Goal: Information Seeking & Learning: Learn about a topic

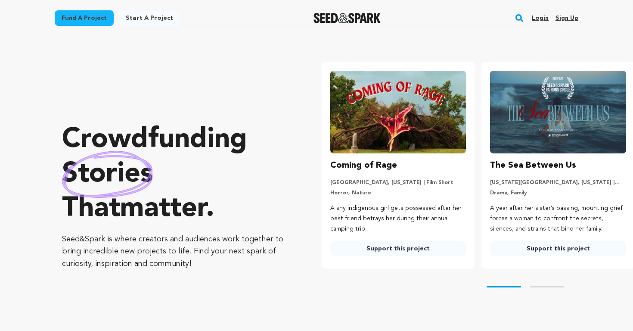
click at [112, 14] on div "Fund a project Start a project" at bounding box center [117, 19] width 125 height 19
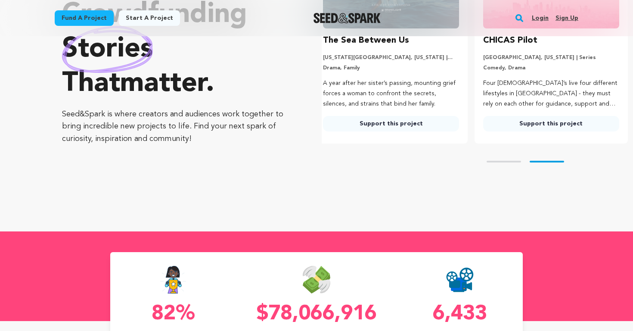
scroll to position [236, 0]
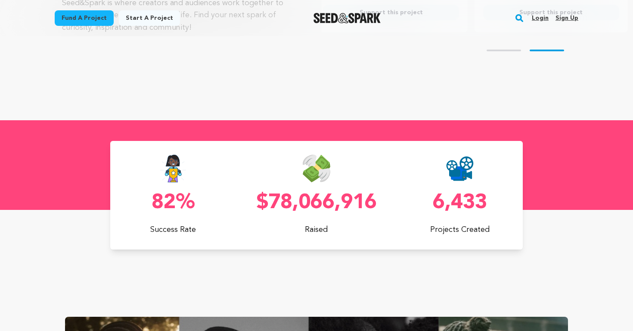
click at [107, 18] on link "Fund a project" at bounding box center [84, 18] width 59 height 16
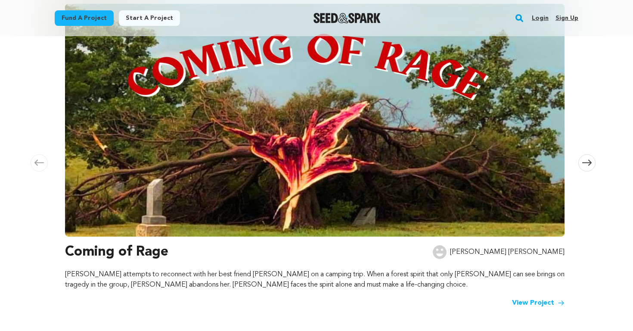
scroll to position [159, 0]
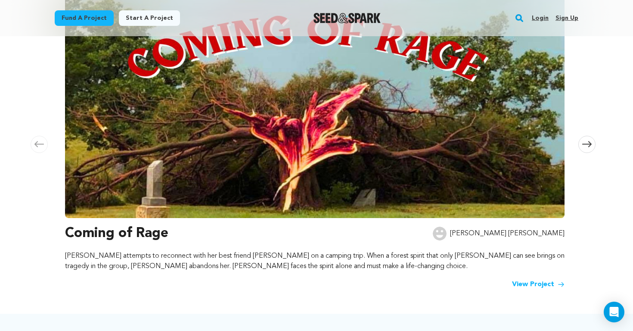
click at [590, 143] on icon at bounding box center [586, 144] width 9 height 6
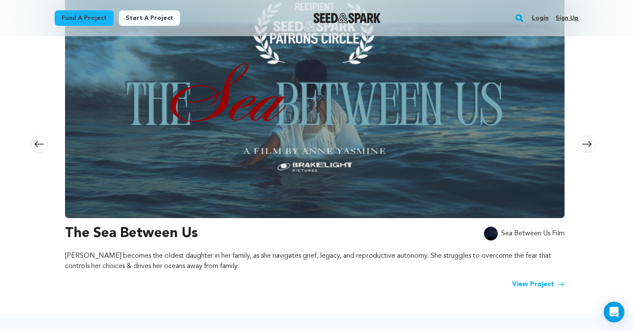
click at [590, 143] on icon at bounding box center [586, 144] width 9 height 6
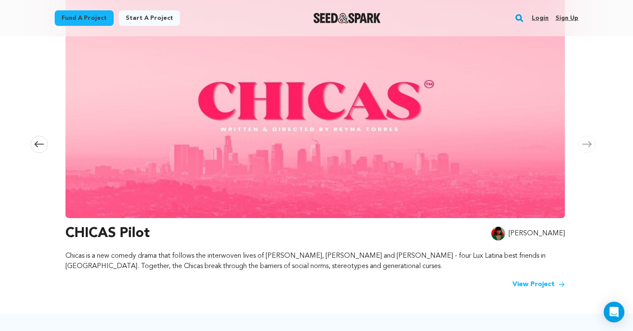
scroll to position [0, 1017]
click at [590, 143] on icon at bounding box center [586, 144] width 9 height 6
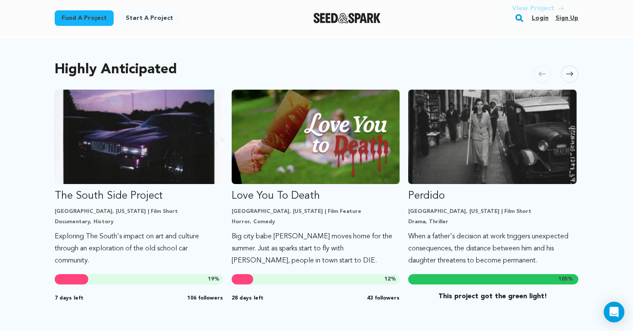
scroll to position [436, 0]
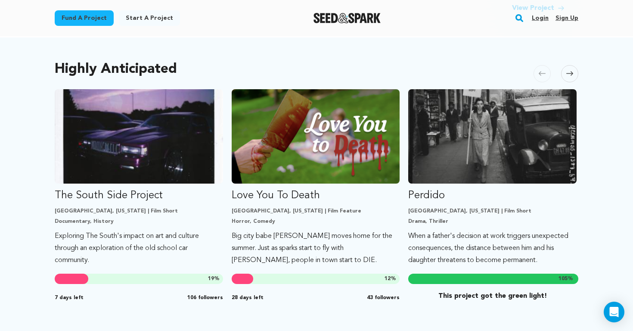
click at [568, 72] on icon at bounding box center [570, 73] width 7 height 6
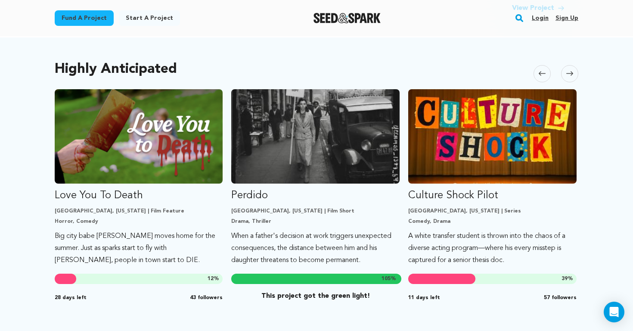
click at [568, 72] on icon at bounding box center [570, 73] width 7 height 6
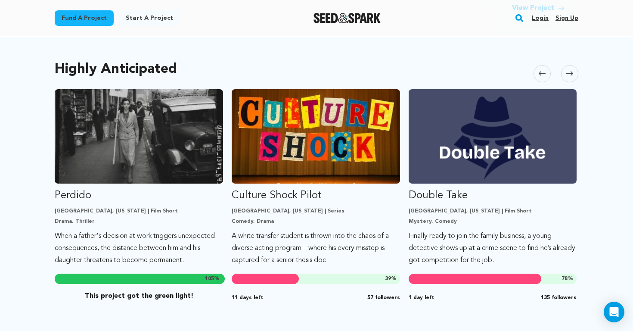
click at [568, 72] on icon at bounding box center [570, 73] width 7 height 6
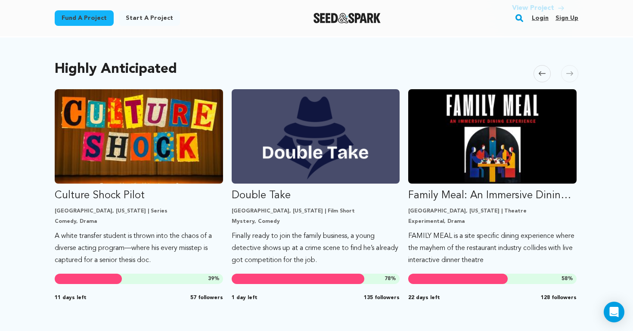
click at [568, 72] on icon at bounding box center [570, 73] width 7 height 6
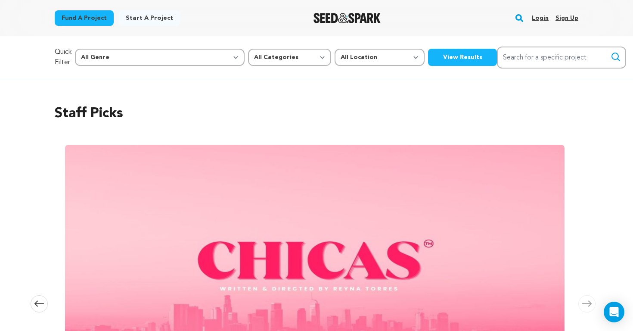
scroll to position [0, 0]
select select "382"
click at [428, 56] on button "View Results" at bounding box center [462, 57] width 69 height 17
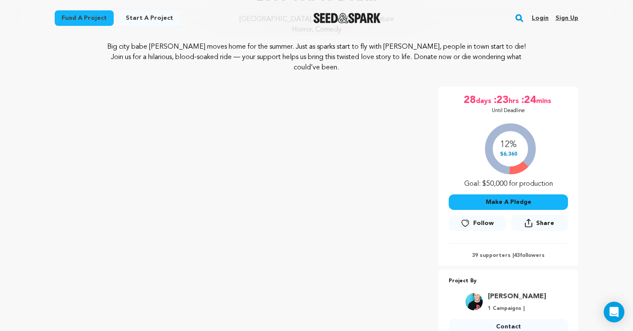
scroll to position [88, 0]
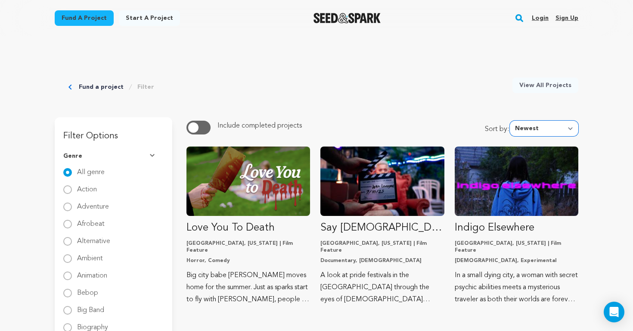
select select "most_popular"
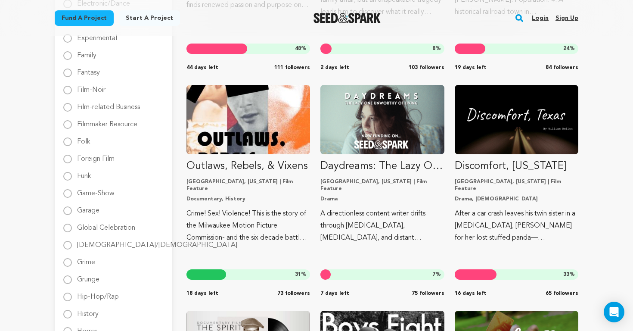
scroll to position [527, 0]
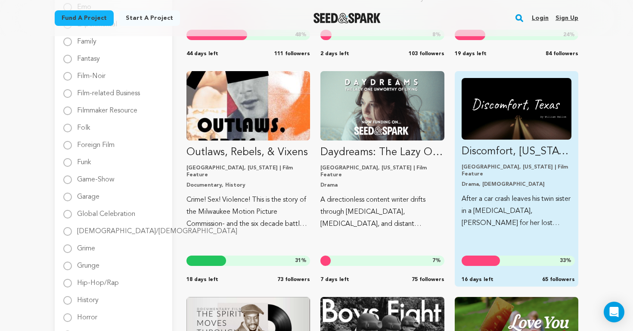
click at [540, 122] on img "Fund Discomfort, Texas" at bounding box center [517, 109] width 110 height 62
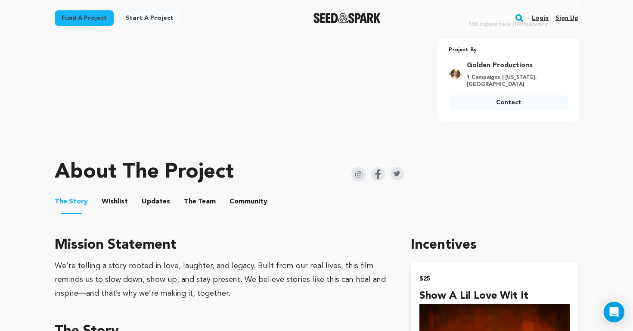
scroll to position [310, 0]
click at [166, 197] on span "Updates" at bounding box center [156, 201] width 28 height 10
click at [156, 194] on button "Updates" at bounding box center [156, 203] width 21 height 21
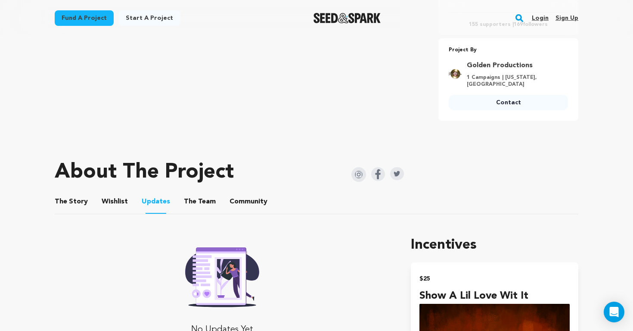
scroll to position [418, 0]
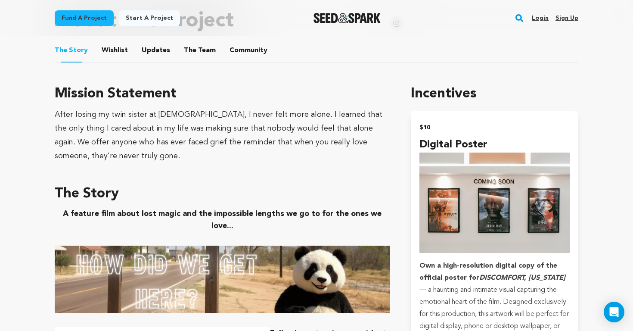
scroll to position [471, 0]
drag, startPoint x: 53, startPoint y: 115, endPoint x: 374, endPoint y: 149, distance: 322.8
copy div "After losing my twin sister at [DEMOGRAPHIC_DATA], I never felt more alone. I l…"
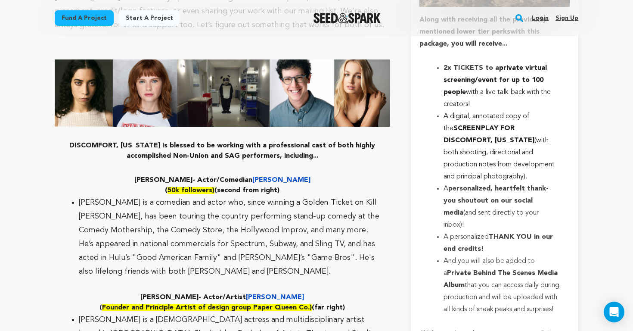
scroll to position [2398, 0]
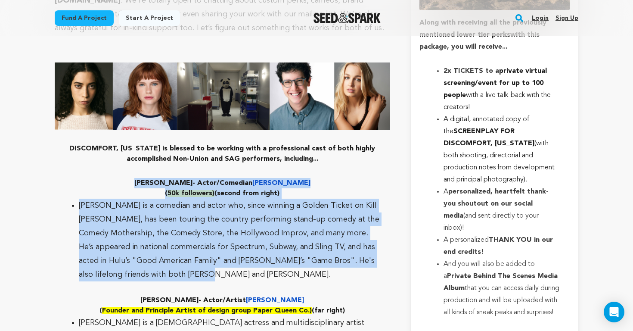
drag, startPoint x: 148, startPoint y: 128, endPoint x: 156, endPoint y: 227, distance: 99.8
click at [156, 227] on div "A feature film about lost magic and the impossible lengths we go to for the one…" at bounding box center [223, 169] width 336 height 3776
copy div "FRANK HINES - Actor/ Comedian JACK SHAW ( 50k followers) ( second from right) J…"
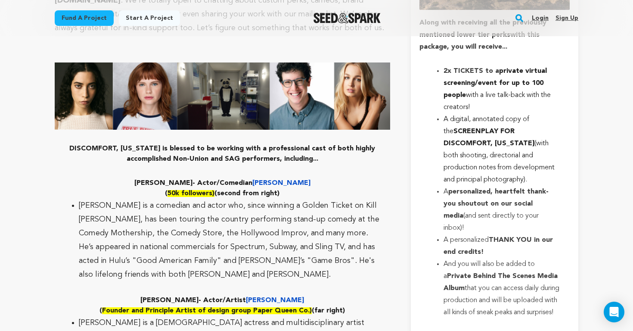
click at [219, 0] on div "Fund a project Start a project Search Login Sign up Start a project" at bounding box center [316, 18] width 551 height 36
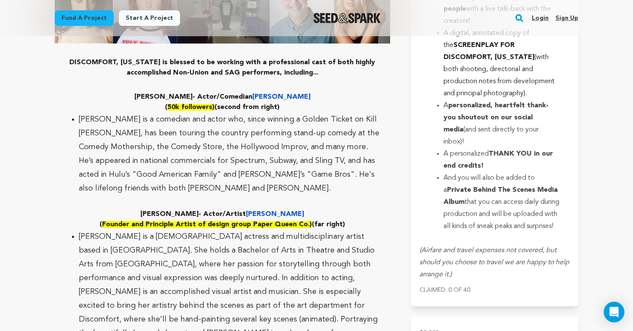
scroll to position [2491, 0]
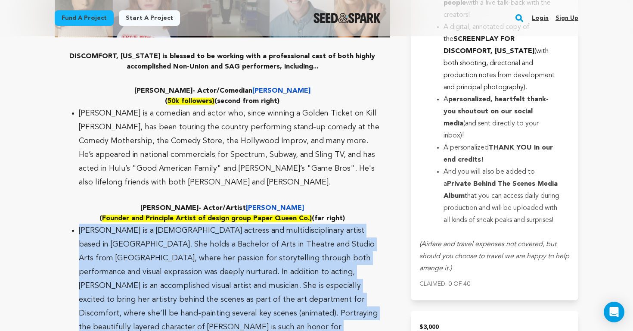
drag, startPoint x: 79, startPoint y: 176, endPoint x: 144, endPoint y: 302, distance: 141.8
click at [144, 302] on li "Mallory Higgins is a British-American actress and multidisciplinary artist base…" at bounding box center [229, 293] width 301 height 138
copy li "Mallory Higgins is a British-American actress and multidisciplinary artist base…"
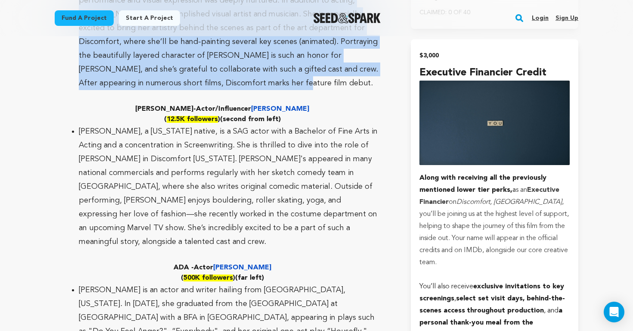
scroll to position [2761, 0]
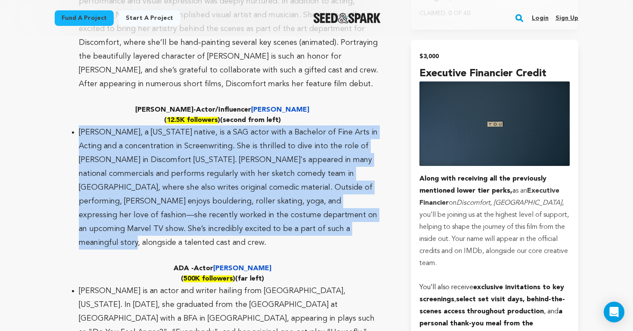
drag, startPoint x: 80, startPoint y: 77, endPoint x: 286, endPoint y: 173, distance: 227.6
click at [286, 173] on li "Claire Young, a Texas native, is a SAG actor with a Bachelor of Fine Arts in Ac…" at bounding box center [229, 187] width 301 height 124
copy span "Claire Young, a Texas native, is a SAG actor with a Bachelor of Fine Arts in Ac…"
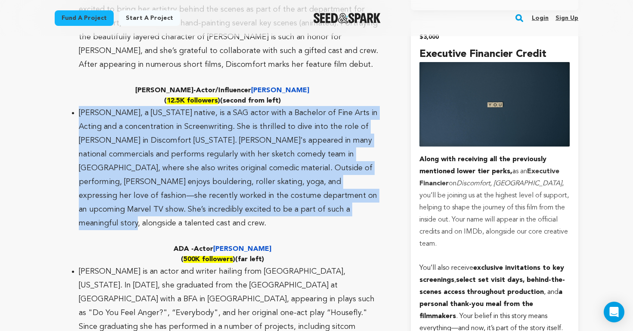
scroll to position [2782, 0]
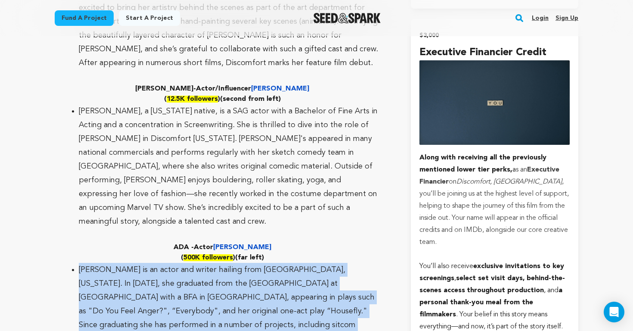
drag, startPoint x: 79, startPoint y: 201, endPoint x: 350, endPoint y: 268, distance: 279.2
click at [350, 268] on li "Maya Boyce is an actor and writer hailing from Los Angeles, California. In 2024…" at bounding box center [229, 311] width 301 height 97
copy li "Maya Boyce is an actor and writer hailing from Los Angeles, California. In 2024…"
click at [215, 263] on li "Maya Boyce is an actor and writer hailing from Los Angeles, California. In 2024…" at bounding box center [229, 311] width 301 height 97
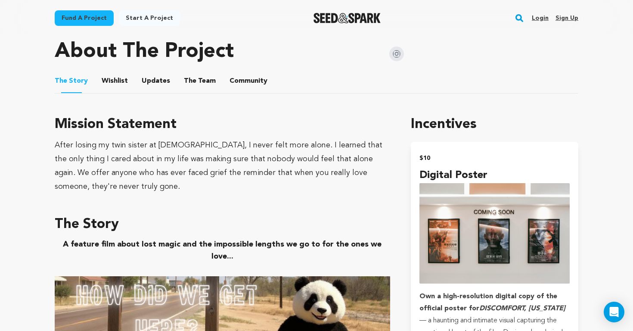
scroll to position [349, 0]
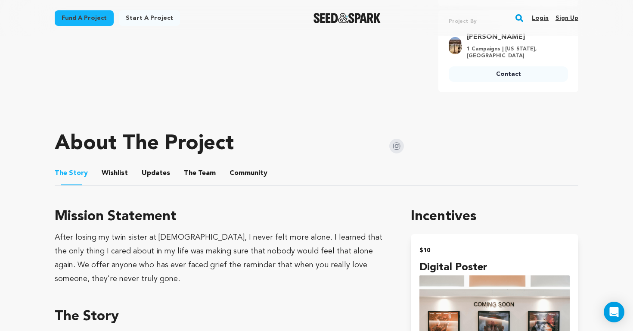
click at [202, 168] on button "The Team" at bounding box center [200, 175] width 21 height 21
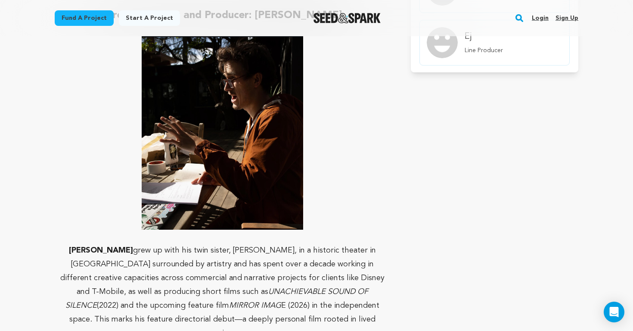
scroll to position [697, 0]
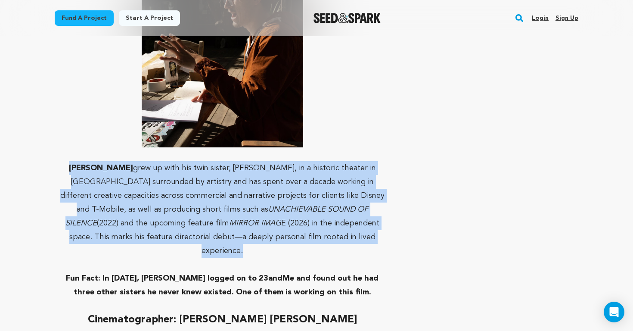
drag, startPoint x: 66, startPoint y: 165, endPoint x: 325, endPoint y: 231, distance: 267.6
click at [325, 231] on p "William Mellon grew up with his twin sister, Nora, in a historic theater in Nor…" at bounding box center [223, 209] width 336 height 97
copy p "William Mellon grew up with his twin sister, Nora, in a historic theater in Nor…"
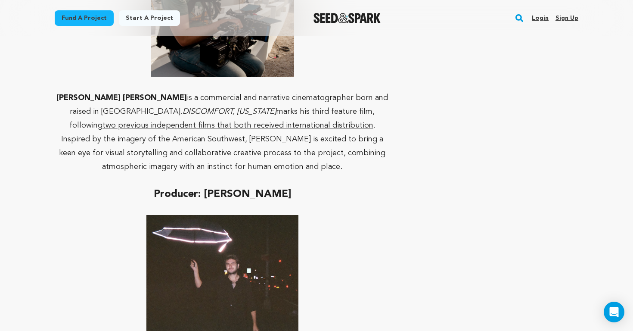
scroll to position [1123, 0]
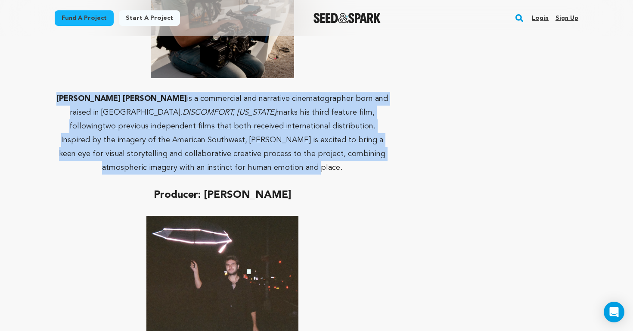
drag, startPoint x: 57, startPoint y: 82, endPoint x: 400, endPoint y: 138, distance: 347.1
click at [400, 138] on section "About This Team The creative force behind DISCOMFORT, TX is cadre of filmmakers…" at bounding box center [317, 287] width 524 height 1738
copy p "Cooper Lichacz is a commercial and narrative cinematographer born and raised in…"
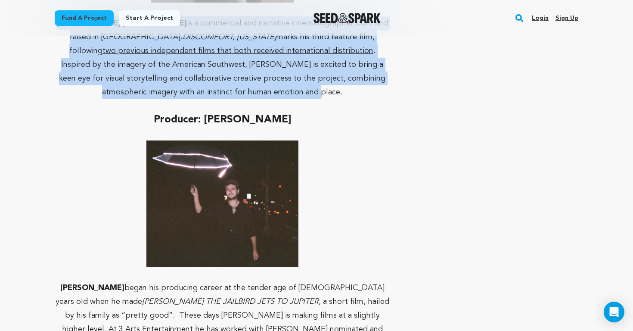
scroll to position [1343, 0]
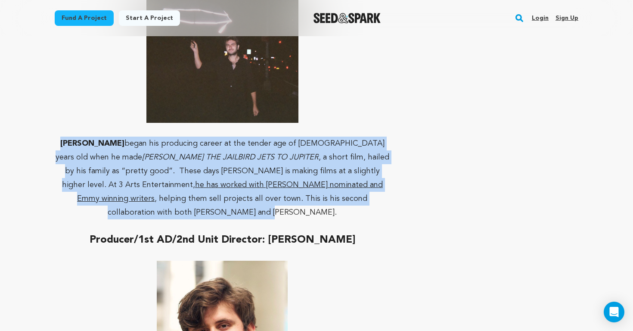
drag, startPoint x: 57, startPoint y: 113, endPoint x: 326, endPoint y: 167, distance: 274.3
click at [326, 167] on p "David Zalasin began his producing career at the tender age of 9 years old when …" at bounding box center [223, 178] width 336 height 83
copy p "David Zalasin began his producing career at the tender age of 9 years old when …"
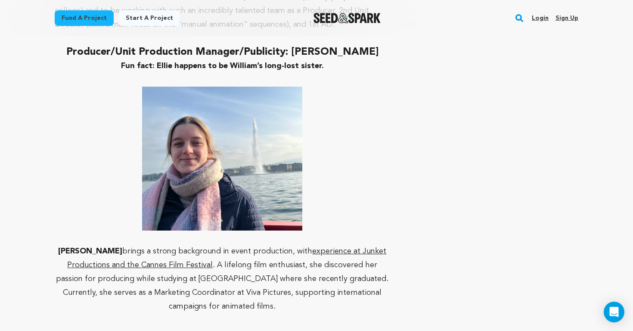
scroll to position [1905, 0]
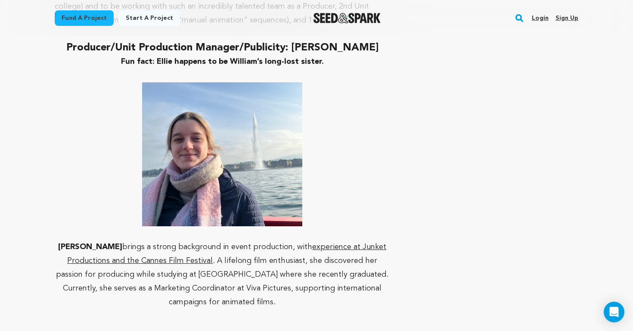
drag, startPoint x: 67, startPoint y: 192, endPoint x: 305, endPoint y: 237, distance: 242.6
click at [306, 240] on p "Ellie Johnston brings a strong background in event production, with experience …" at bounding box center [223, 274] width 336 height 69
copy p "Ellie Johnston brings a strong background in event production, with experience …"
